Goal: Connect with others: Connect with others

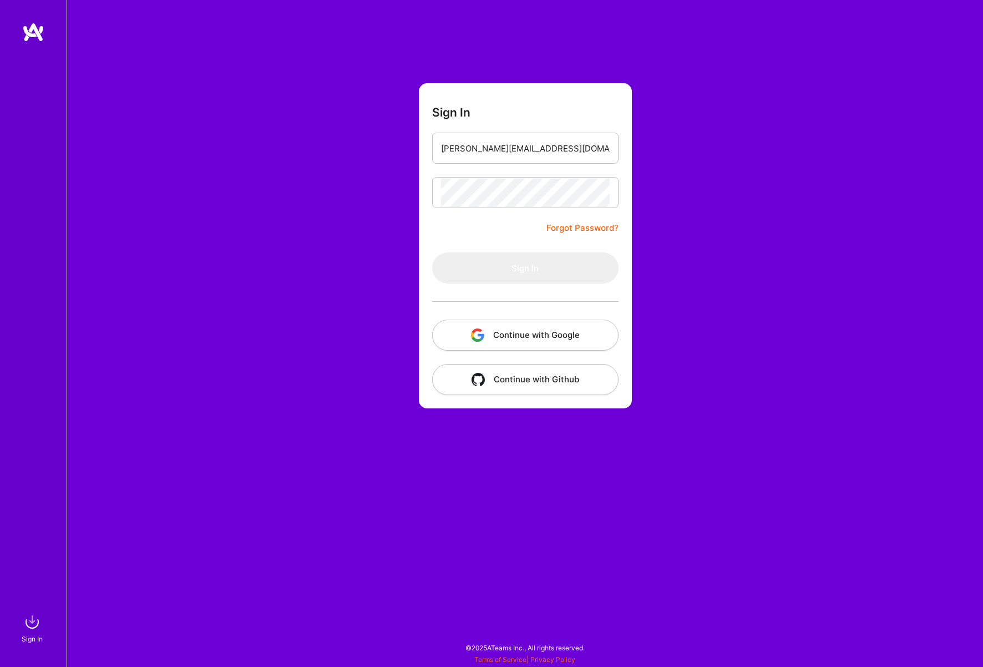
type input "[PERSON_NAME][EMAIL_ADDRESS][DOMAIN_NAME]"
click at [525, 268] on button "Sign In" at bounding box center [525, 267] width 186 height 31
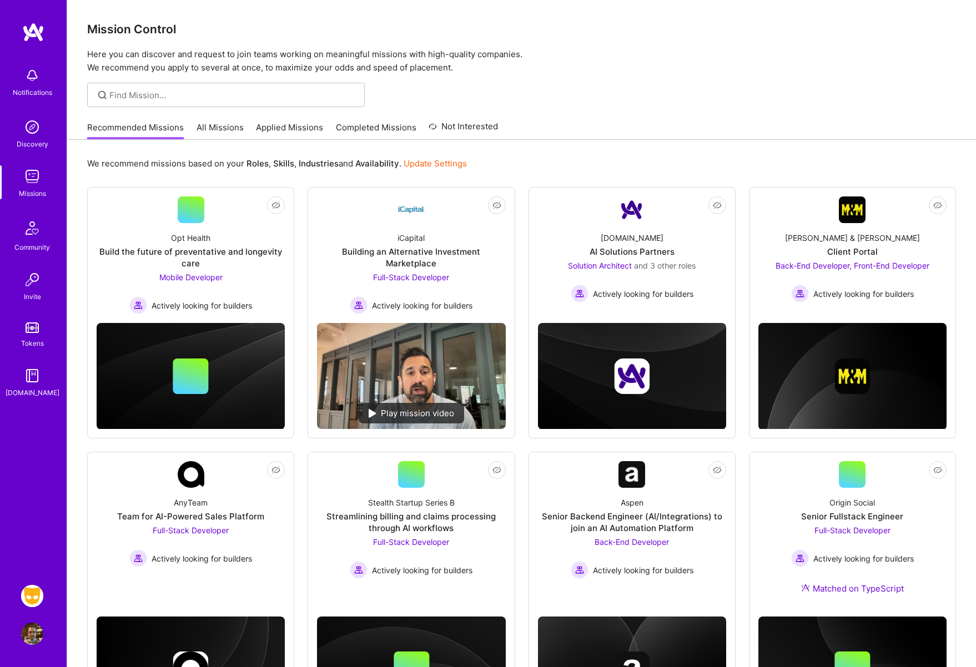
click at [36, 637] on img at bounding box center [32, 634] width 22 height 22
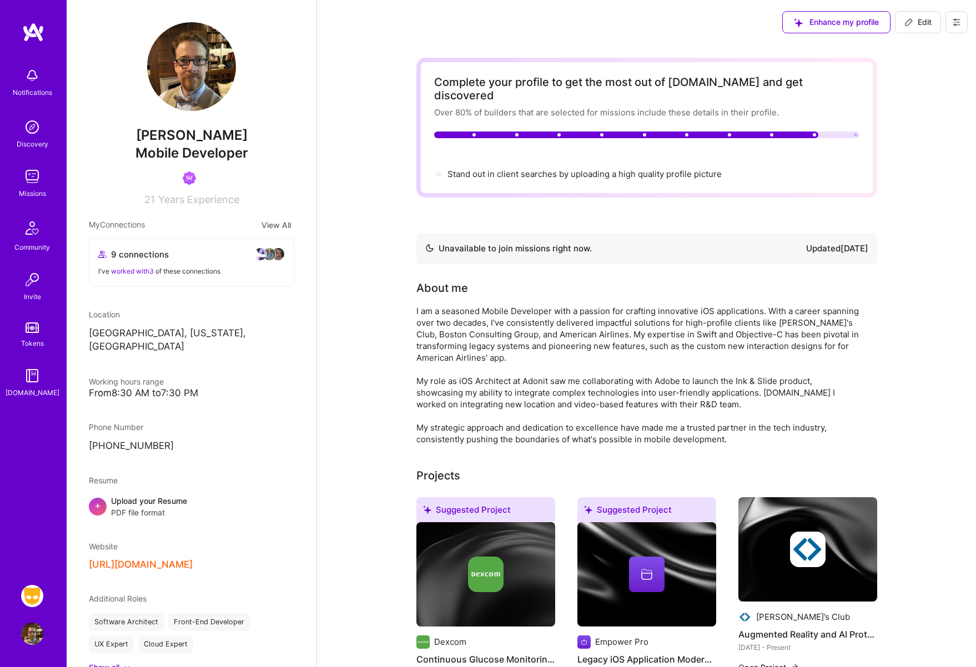
click at [154, 262] on div "9 connections I've worked with 3 of these connections" at bounding box center [191, 262] width 204 height 47
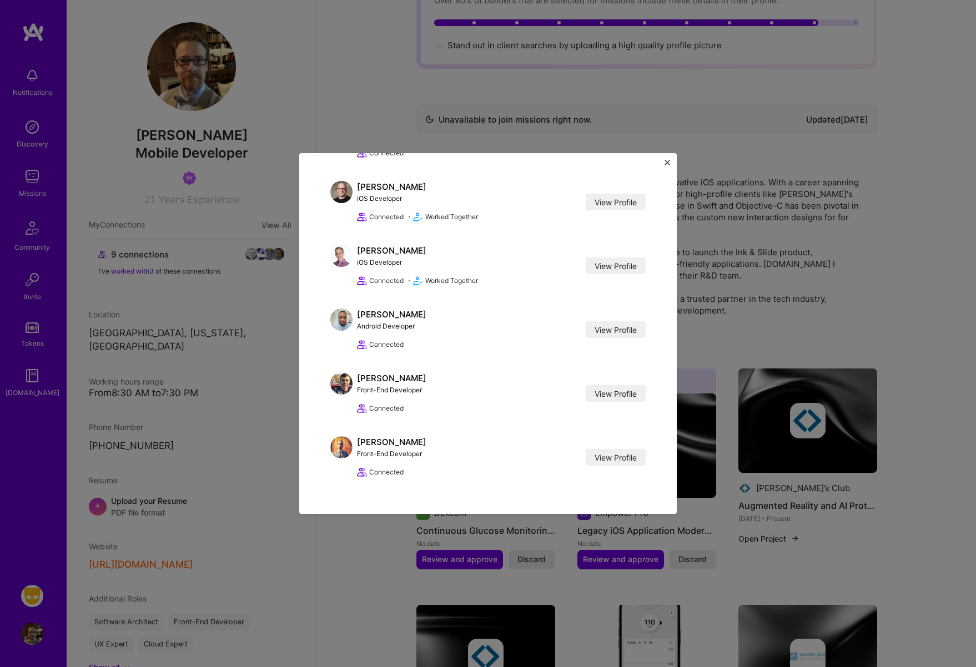
scroll to position [118, 0]
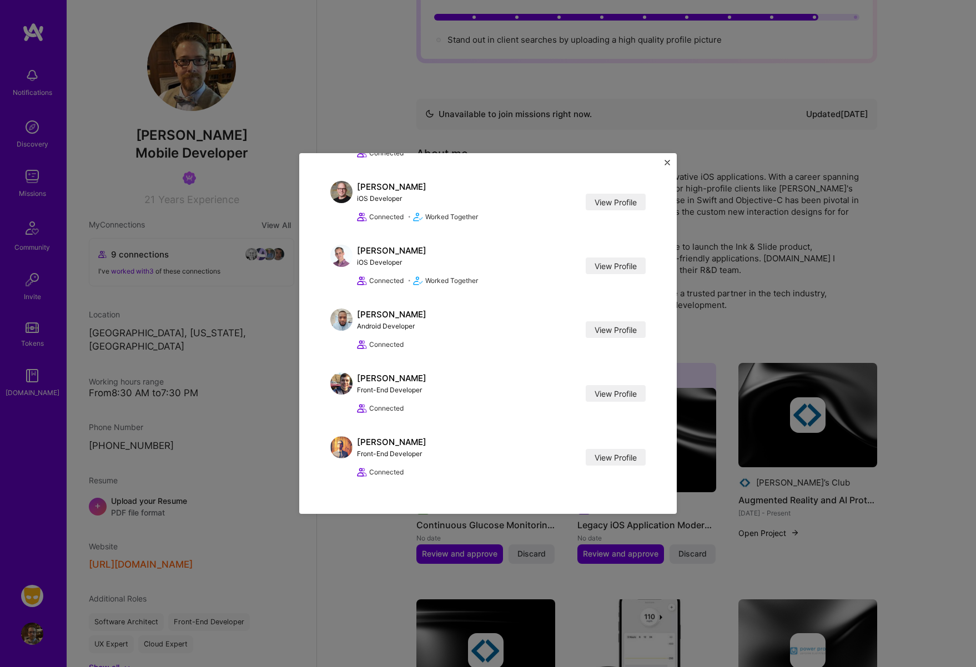
click at [666, 160] on img "Close" at bounding box center [667, 163] width 6 height 6
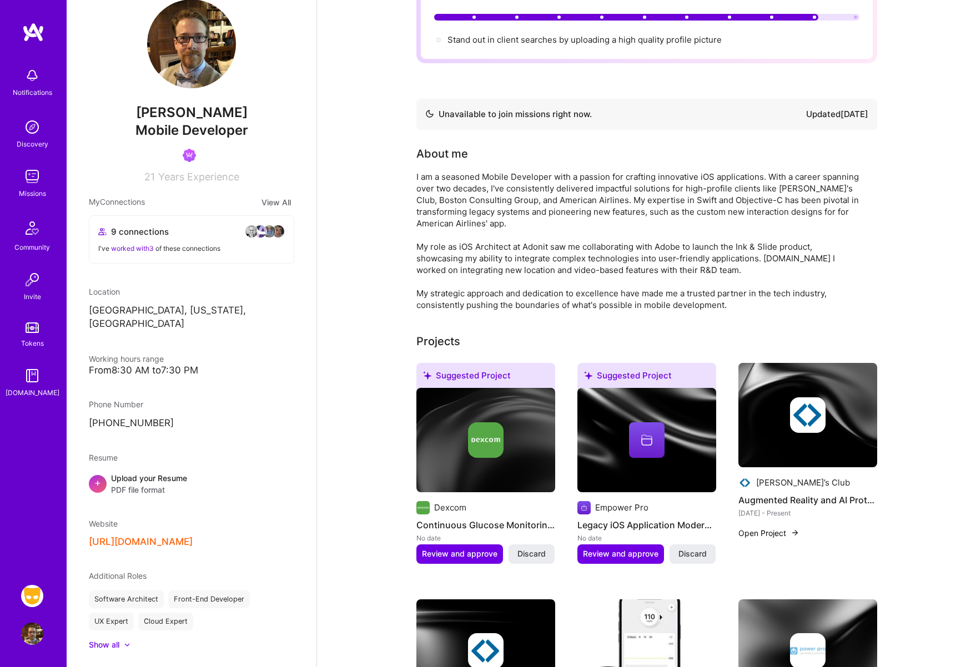
scroll to position [21, 0]
click at [29, 280] on img at bounding box center [32, 280] width 22 height 22
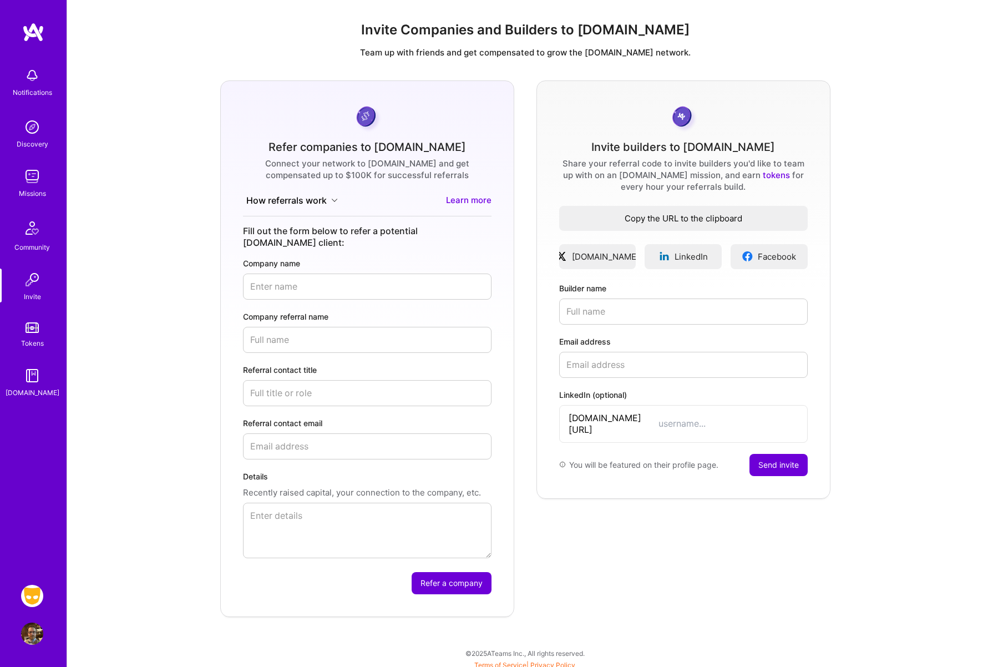
click at [748, 217] on span "Copy the URL to the clipboard" at bounding box center [683, 219] width 249 height 12
click at [178, 68] on div "Invite Companies and Builders to [DOMAIN_NAME] Team up with friends and get com…" at bounding box center [525, 347] width 916 height 650
